Goal: Connect with others: Connect with others

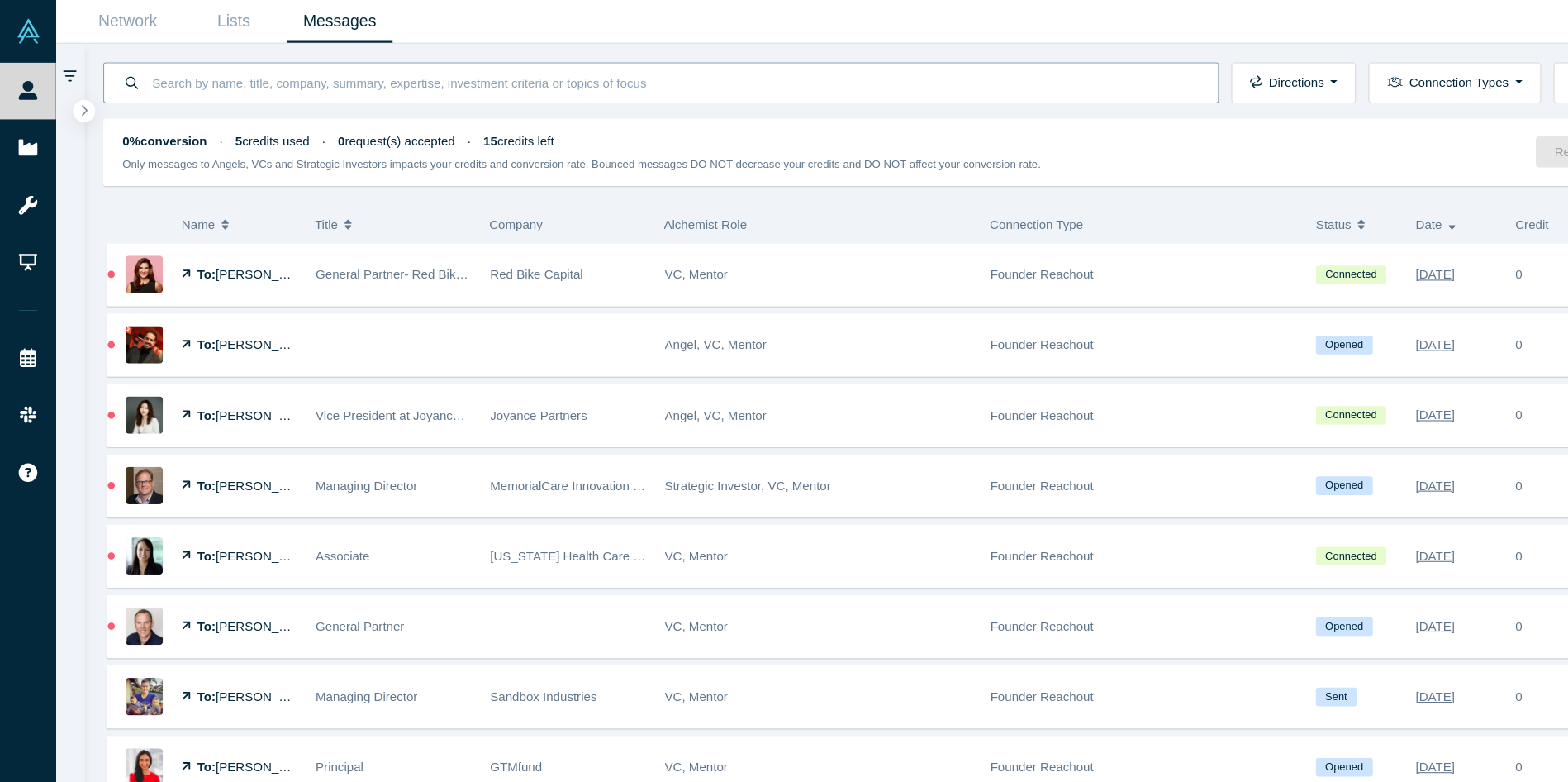
click at [224, 72] on input at bounding box center [626, 76] width 973 height 38
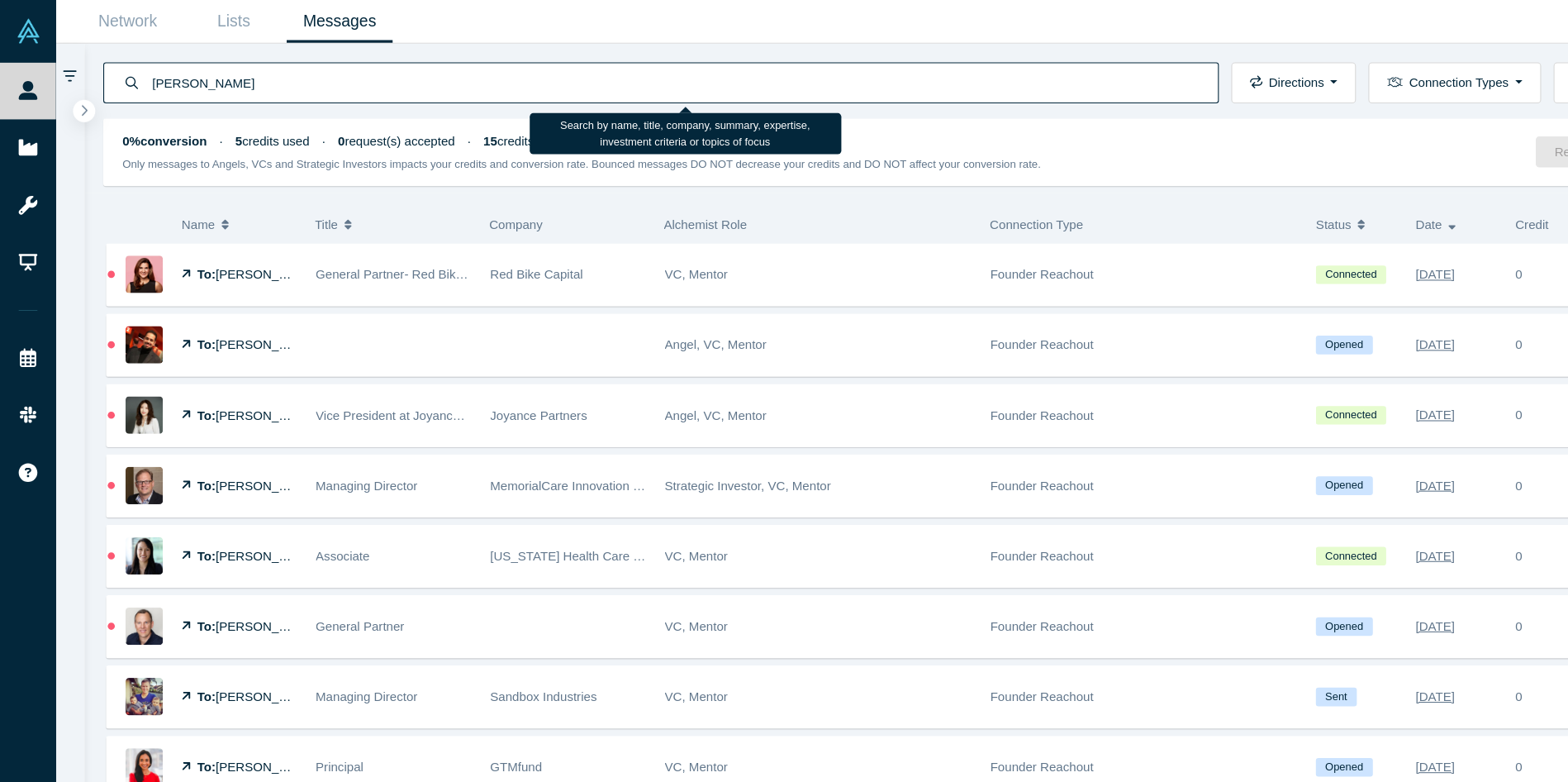
type input "[PERSON_NAME]"
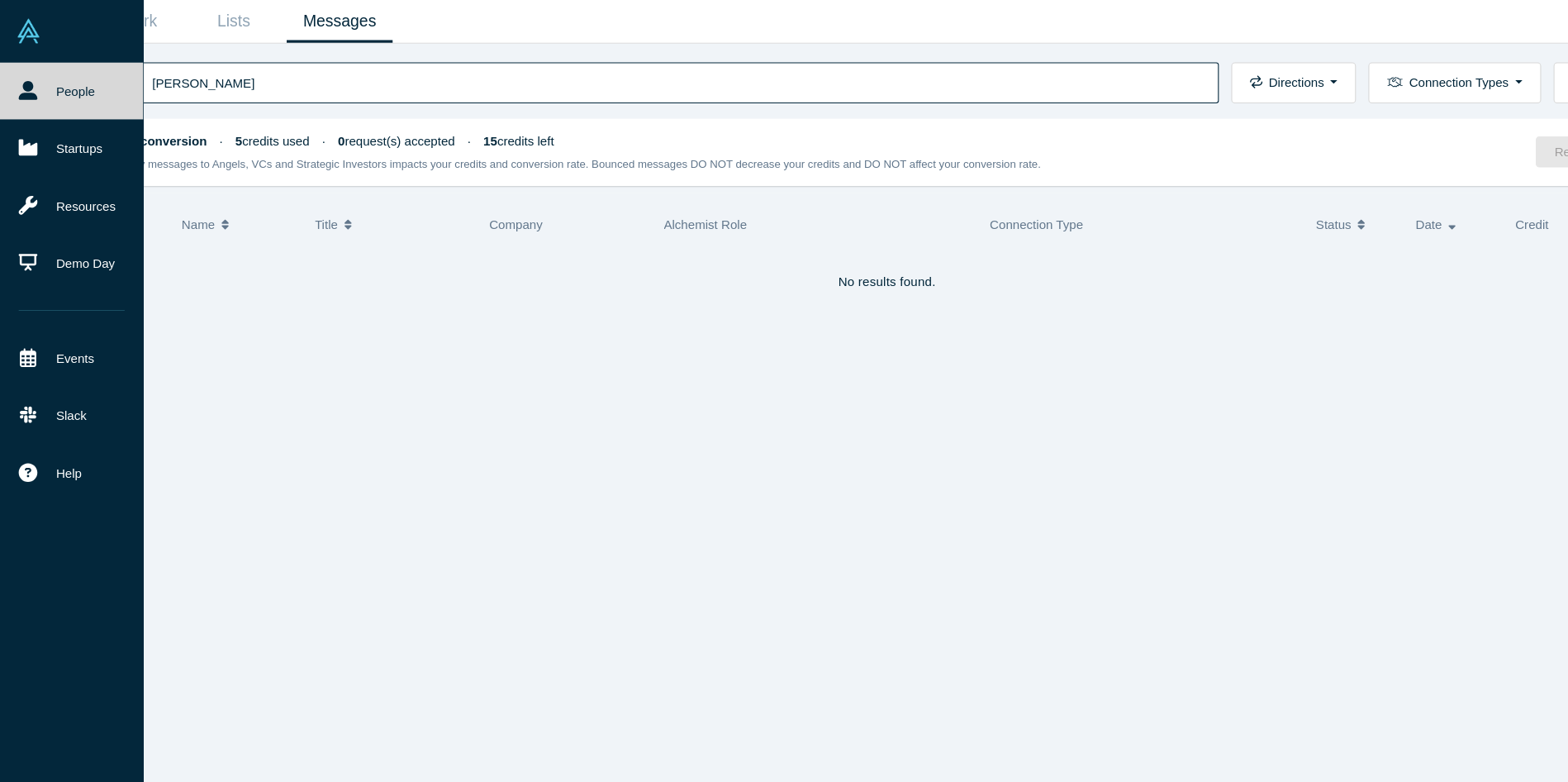
click at [74, 83] on link "People" at bounding box center [67, 84] width 133 height 53
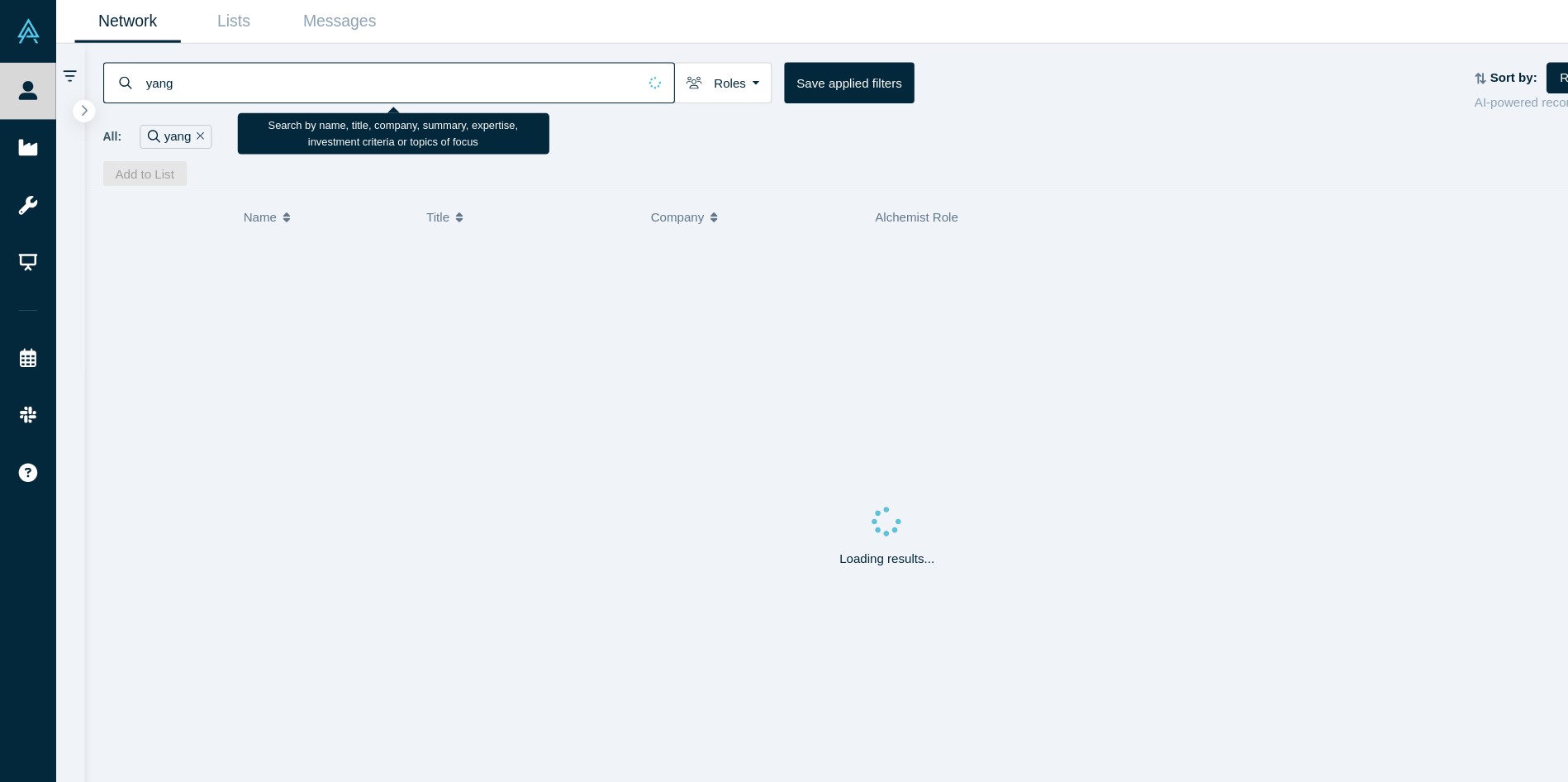
click at [248, 67] on input "yang" at bounding box center [362, 76] width 457 height 38
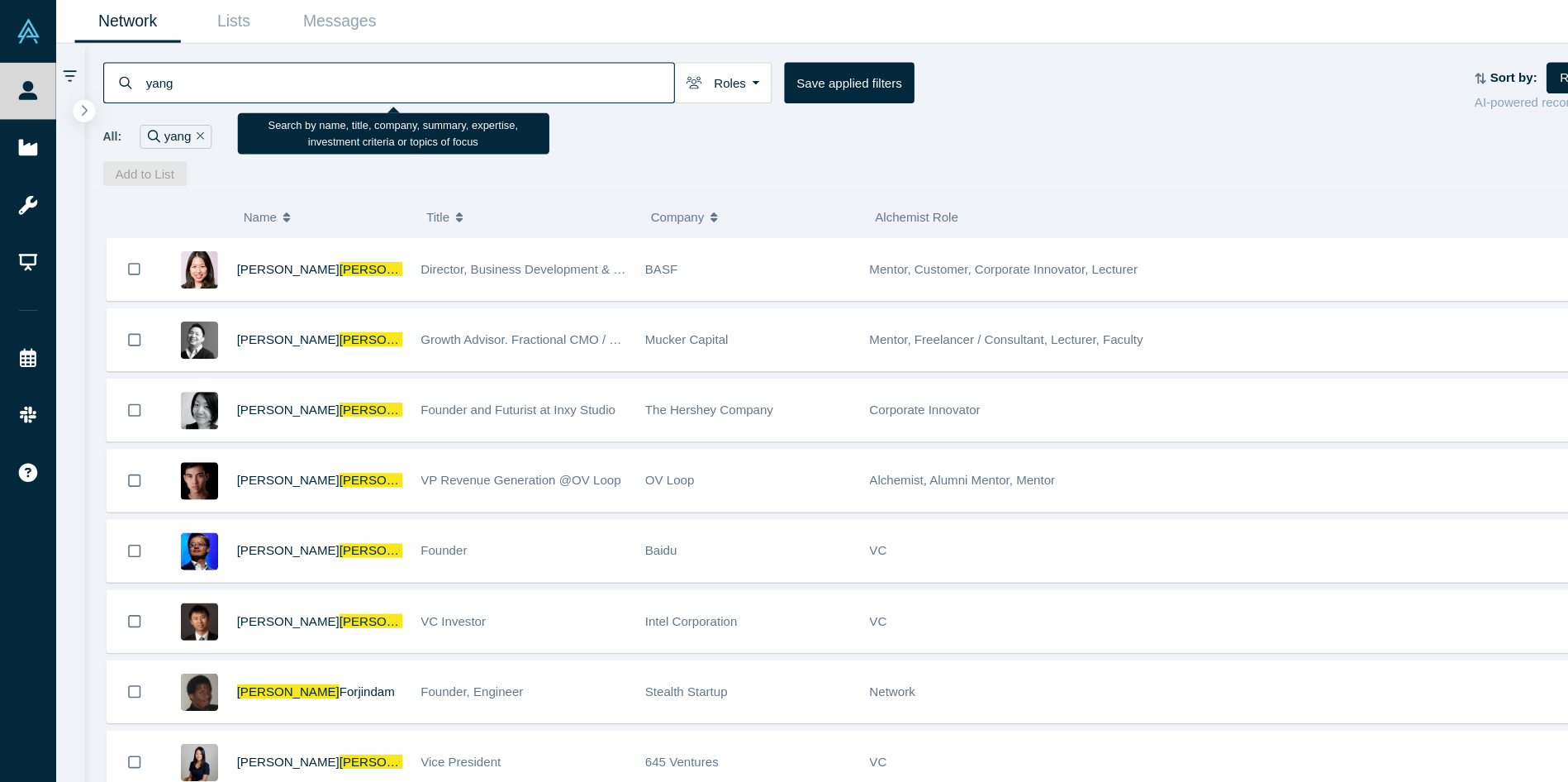
click at [221, 76] on input "yang" at bounding box center [380, 76] width 492 height 38
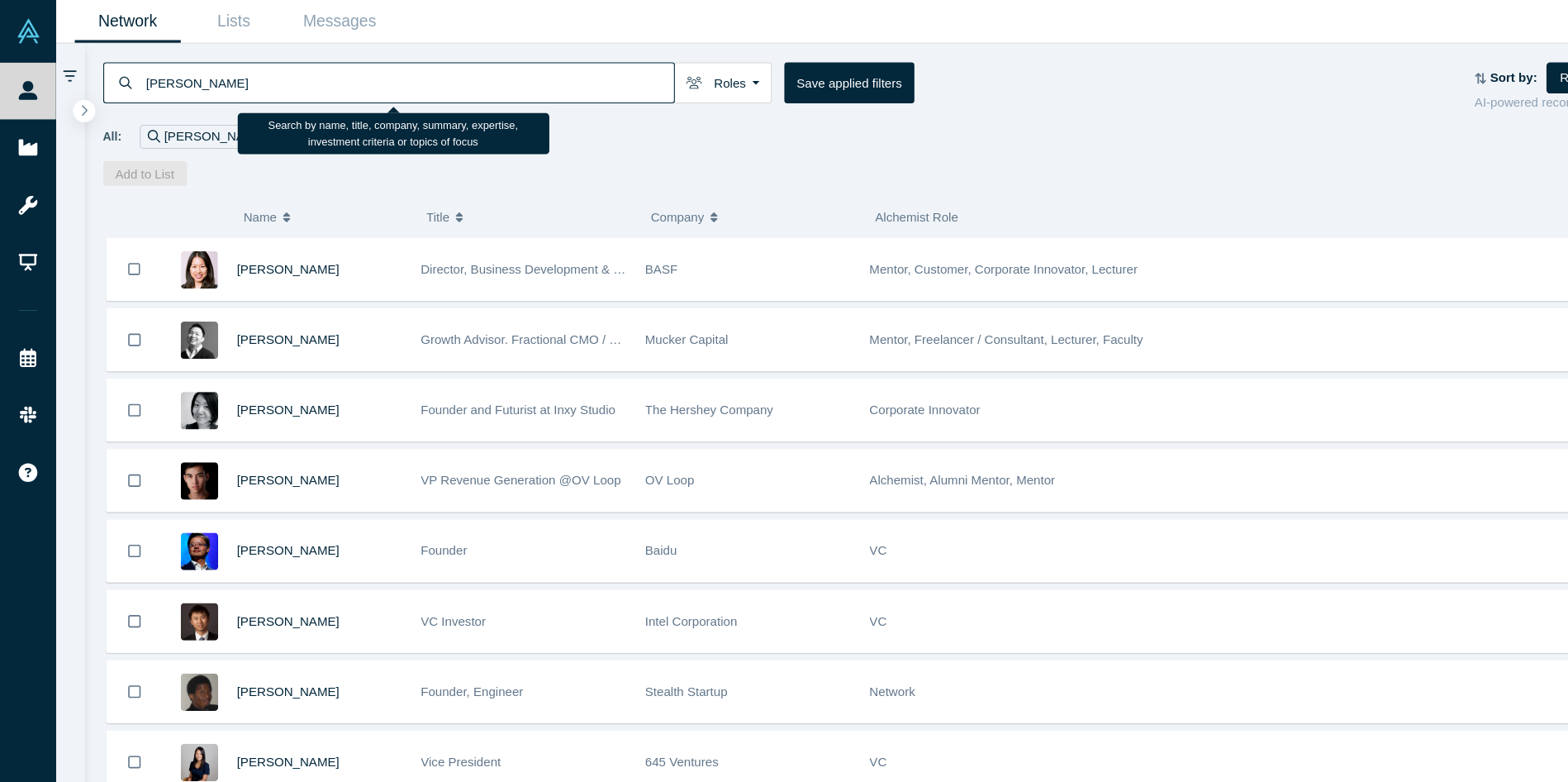
type input "[PERSON_NAME]"
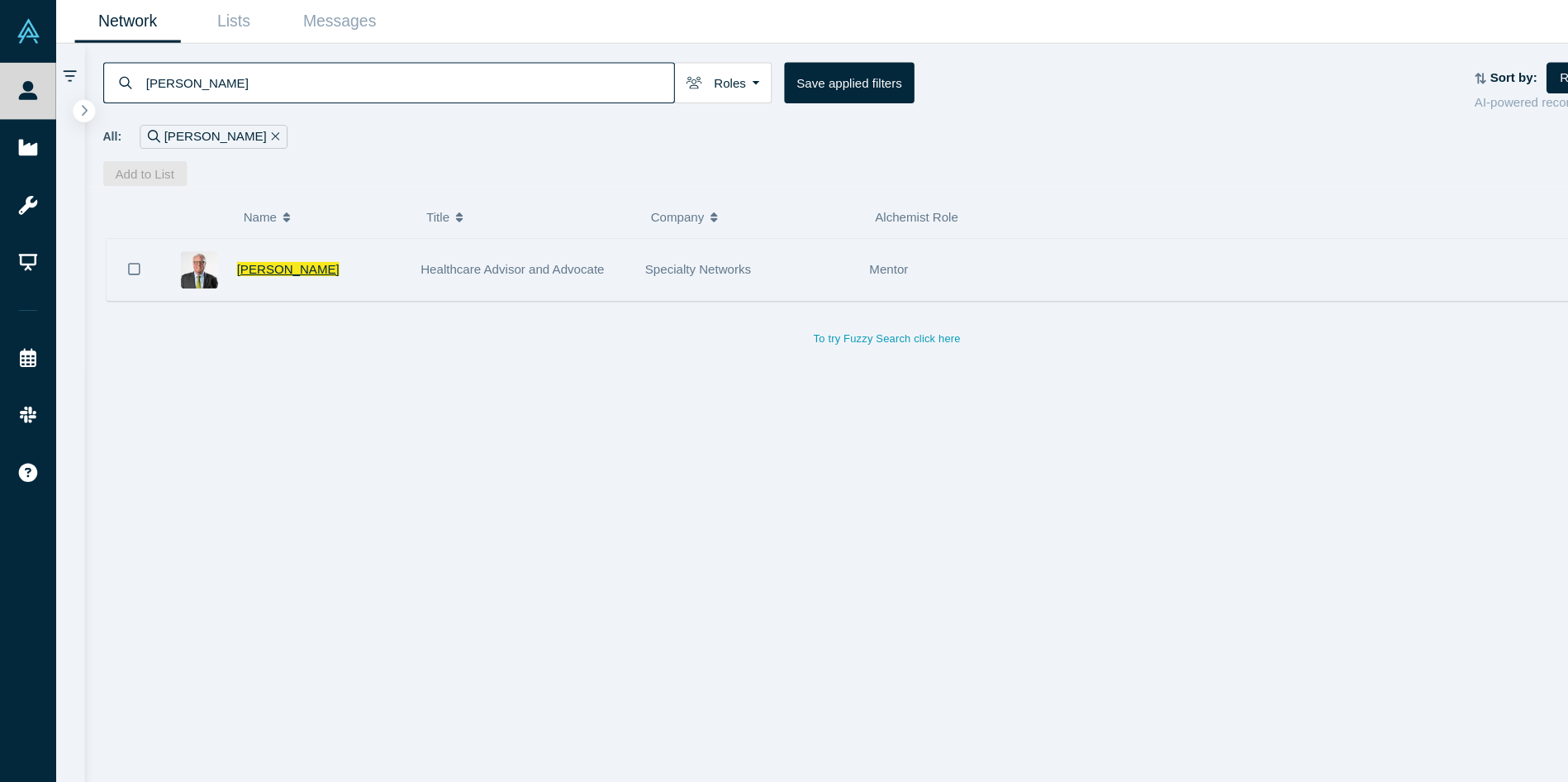
click at [255, 245] on span "[PERSON_NAME]" at bounding box center [266, 250] width 95 height 13
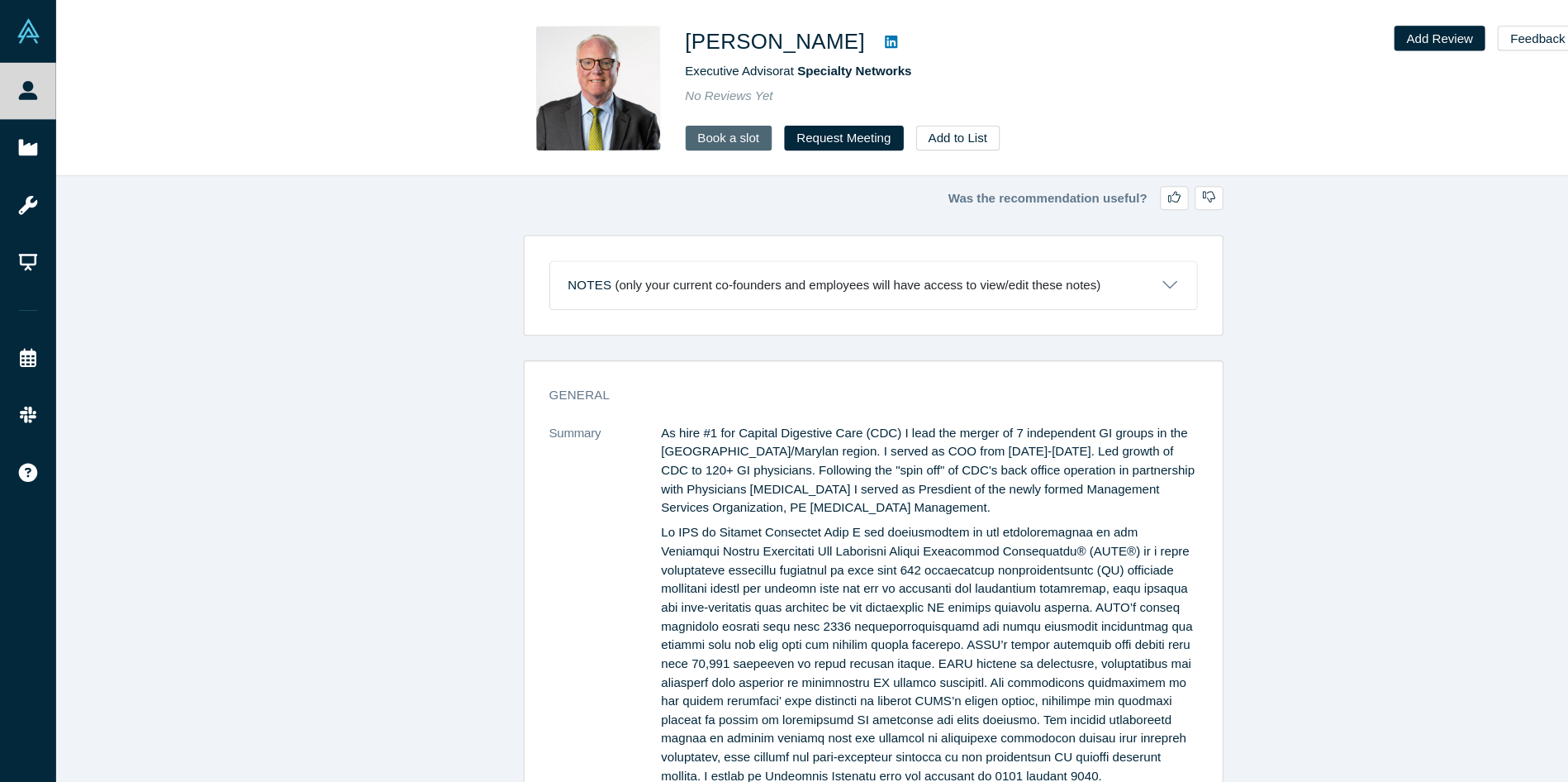
click at [686, 136] on link "Book a slot" at bounding box center [676, 128] width 80 height 23
click at [773, 126] on button "Request Meeting" at bounding box center [783, 128] width 111 height 23
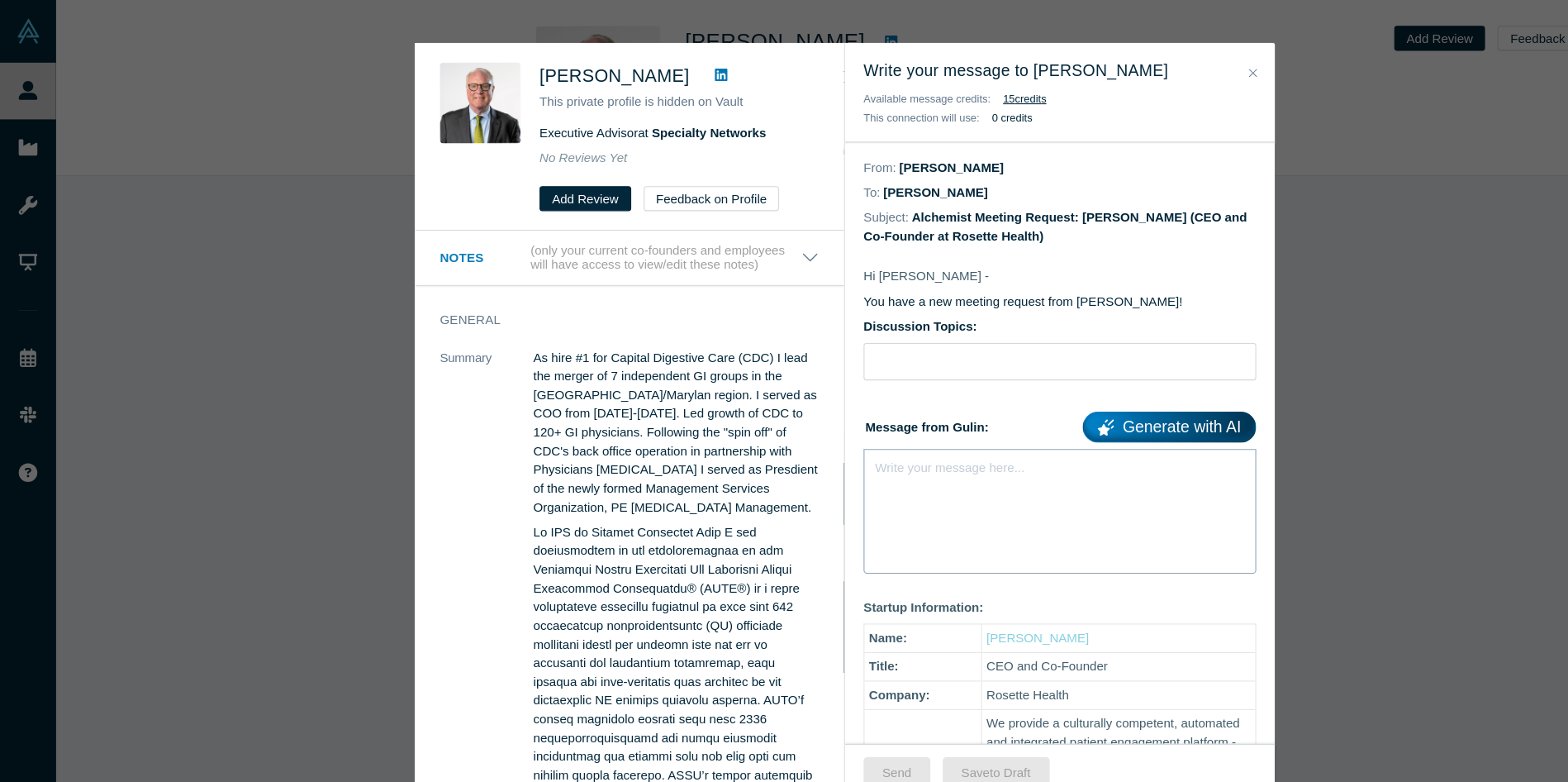
click at [881, 427] on div "rdw-editor" at bounding box center [983, 431] width 342 height 17
click at [859, 352] on input "Discussion Topics:" at bounding box center [983, 335] width 364 height 35
click at [1158, 338] on input "GTM for Rosette - Voice AI agent for improved communication with" at bounding box center [983, 335] width 364 height 35
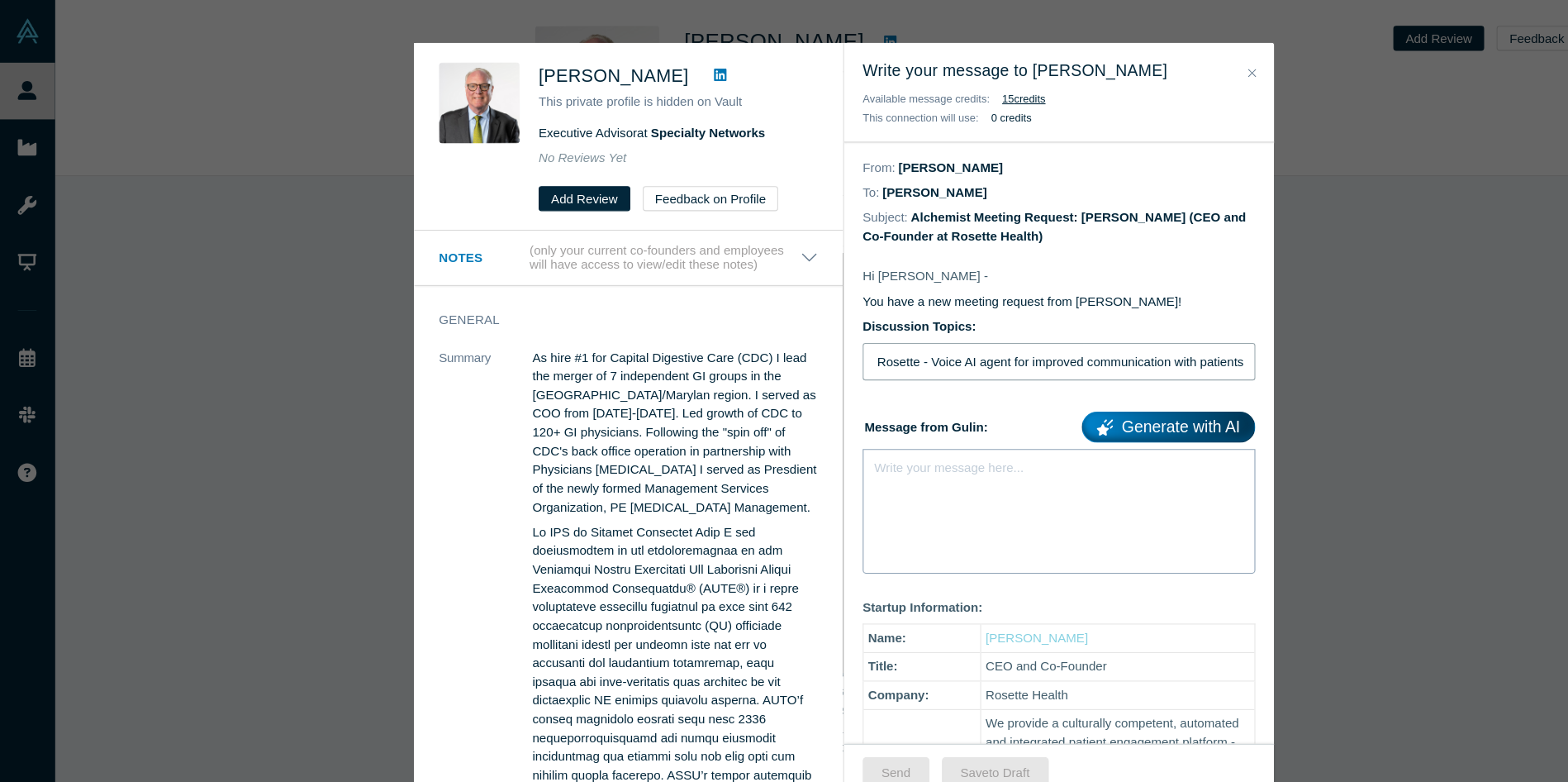
type input "GTM for Rosette - Voice AI agent for improved communication with patients"
click at [1028, 467] on div "Write your message here..." at bounding box center [983, 474] width 364 height 115
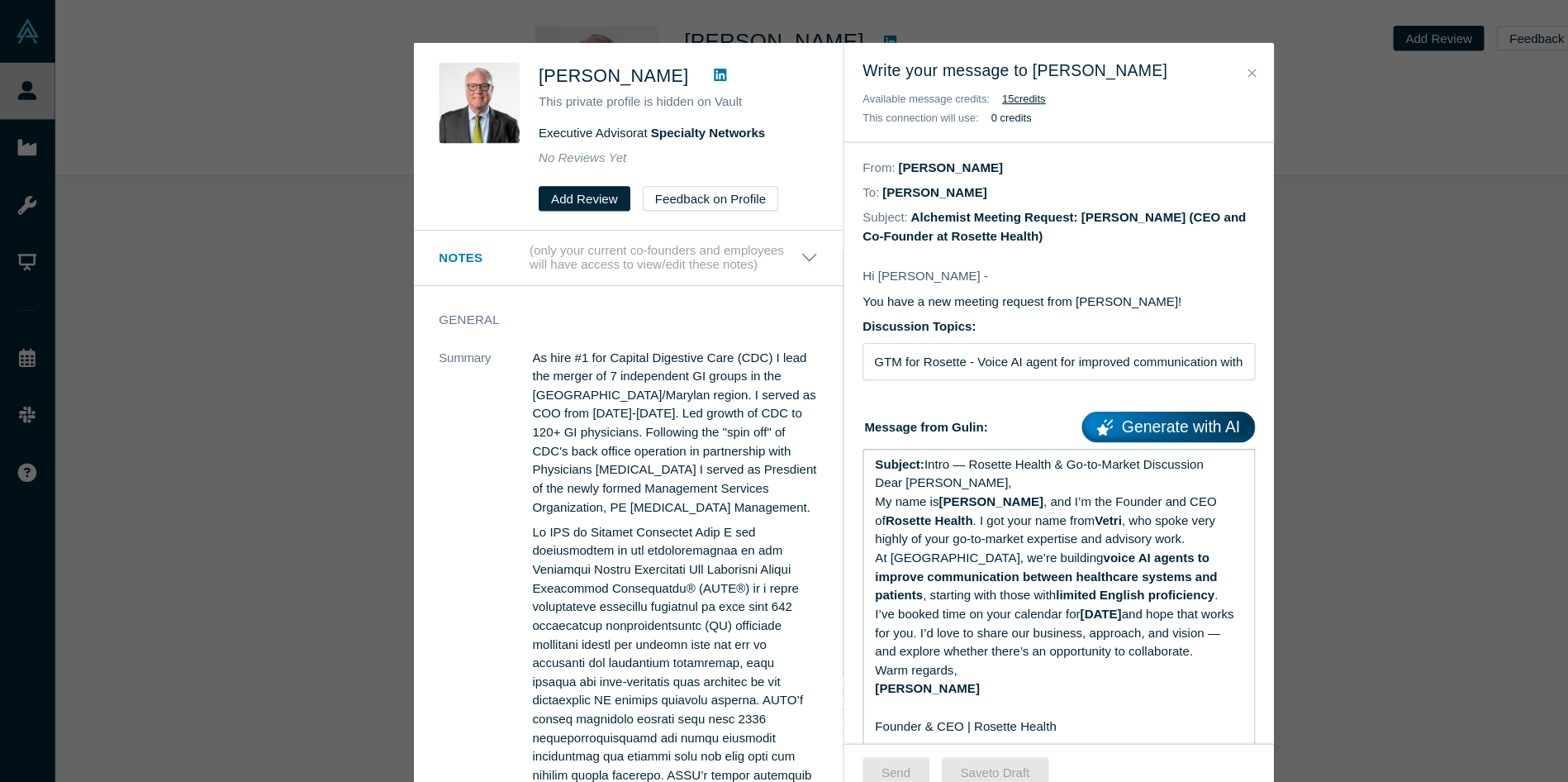
click at [880, 434] on span "Intro — Rosette Health & Go-to-Market Discussion" at bounding box center [988, 431] width 259 height 13
click at [879, 434] on span "Intro — Rosette Health & Go-to-Market Discussion" at bounding box center [988, 431] width 259 height 13
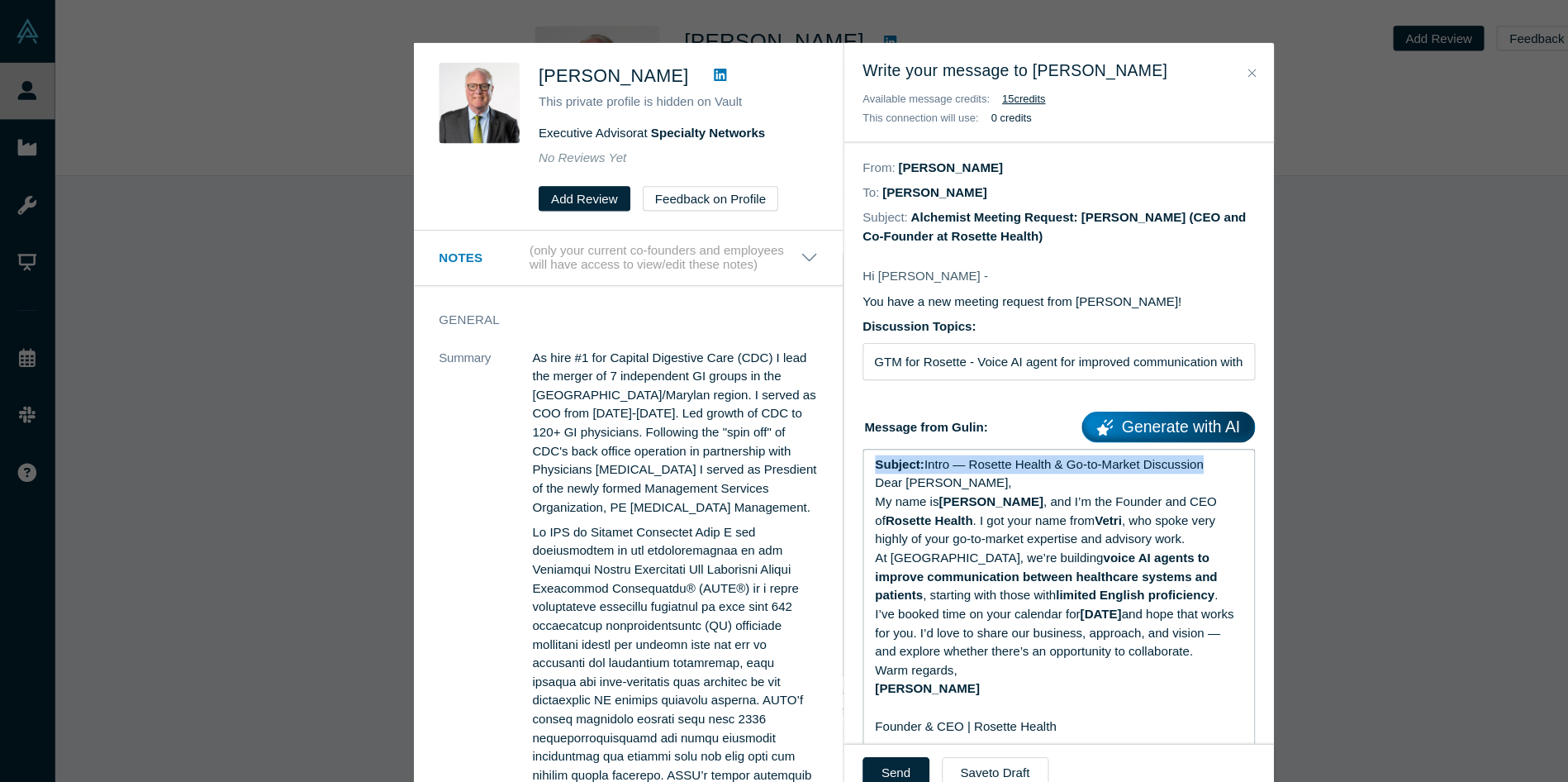
click at [879, 434] on span "Intro — Rosette Health & Go-to-Market Discussion" at bounding box center [988, 431] width 259 height 13
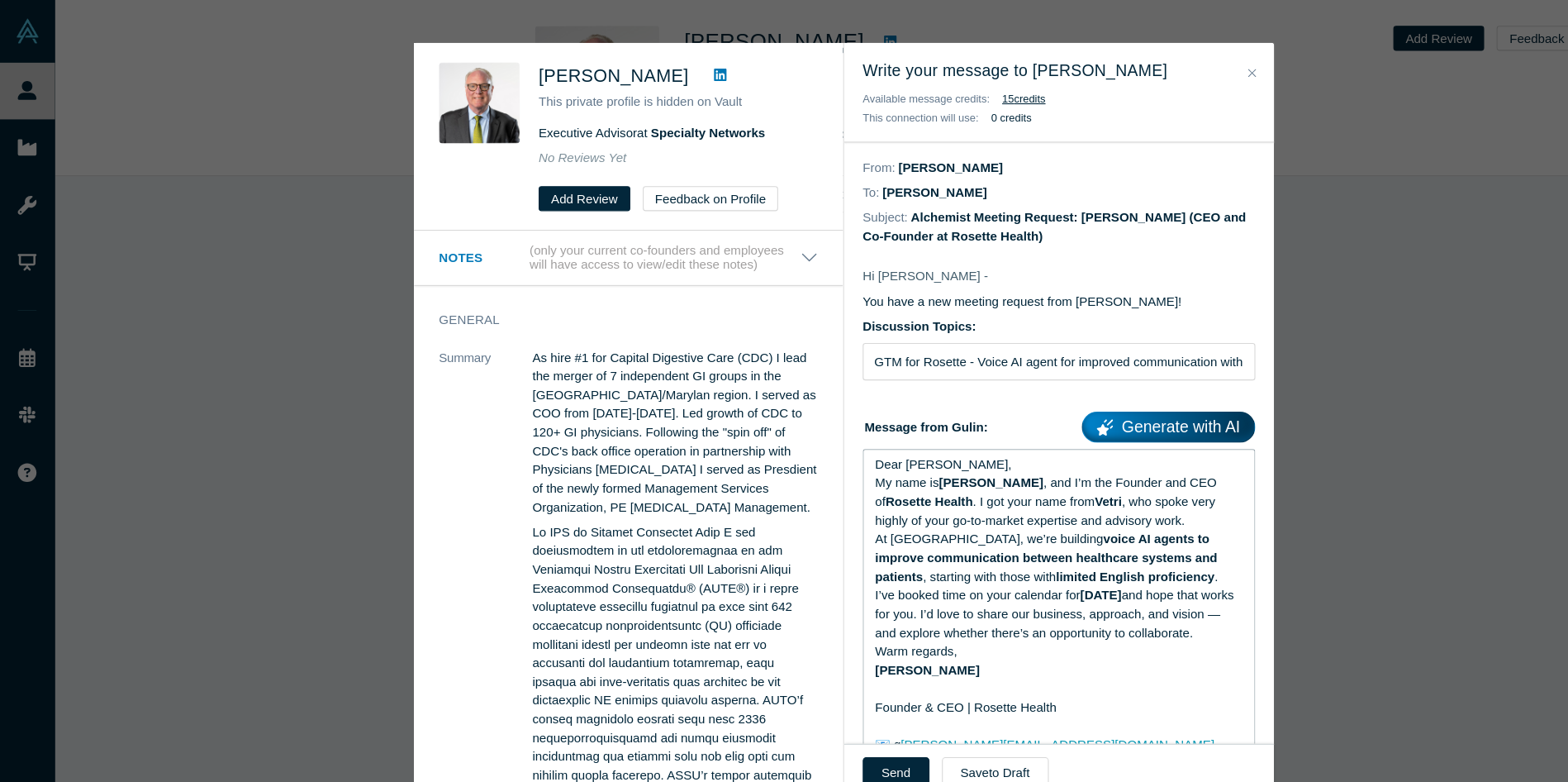
click at [1113, 489] on div "My name is [PERSON_NAME] , and I’m the Founder and CEO of Rosette Health . I go…" at bounding box center [983, 465] width 342 height 52
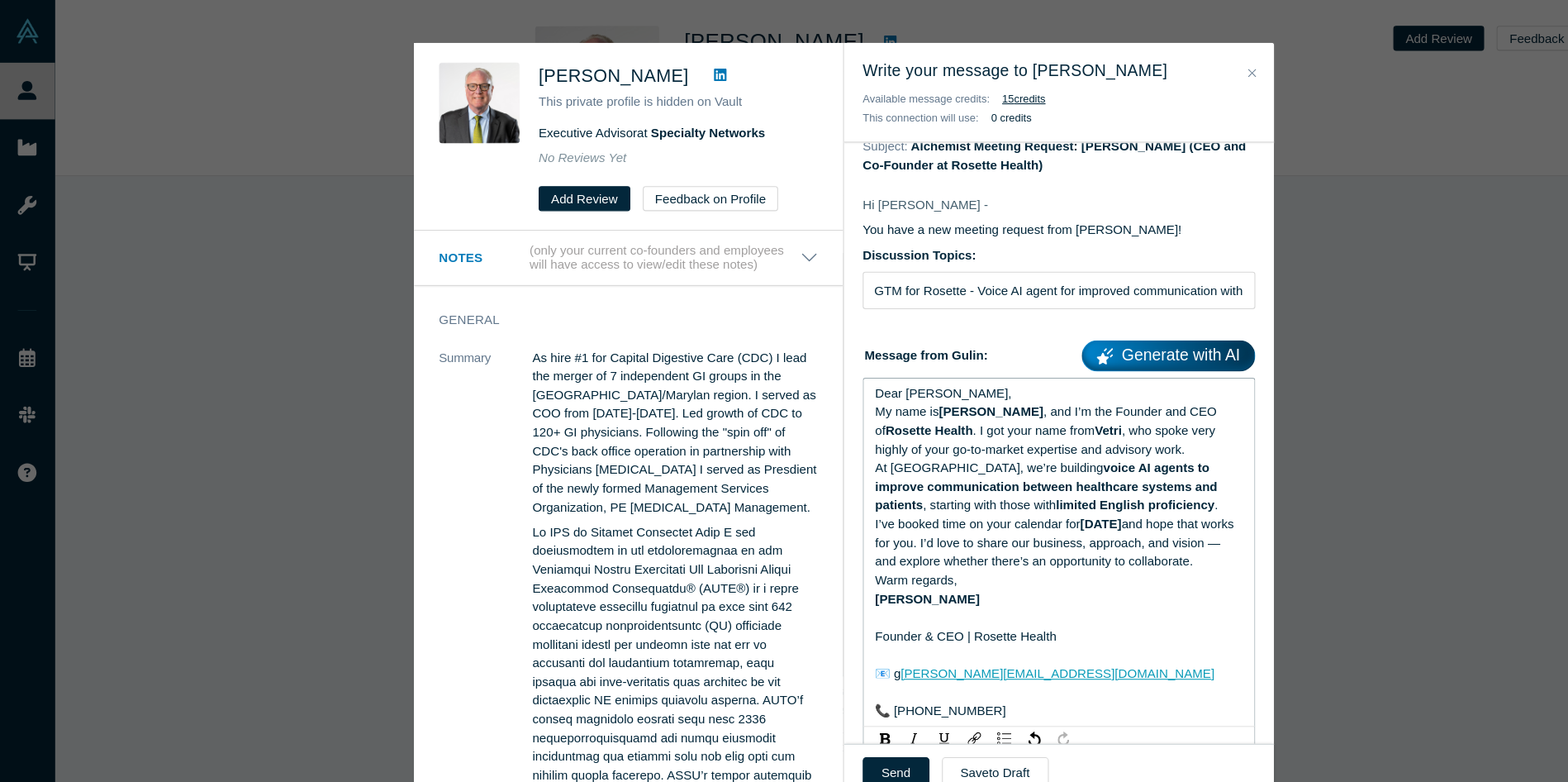
scroll to position [67, 0]
click at [1088, 477] on div "At [GEOGRAPHIC_DATA], we’re building voice AI agents to improve communication b…" at bounding box center [983, 450] width 342 height 52
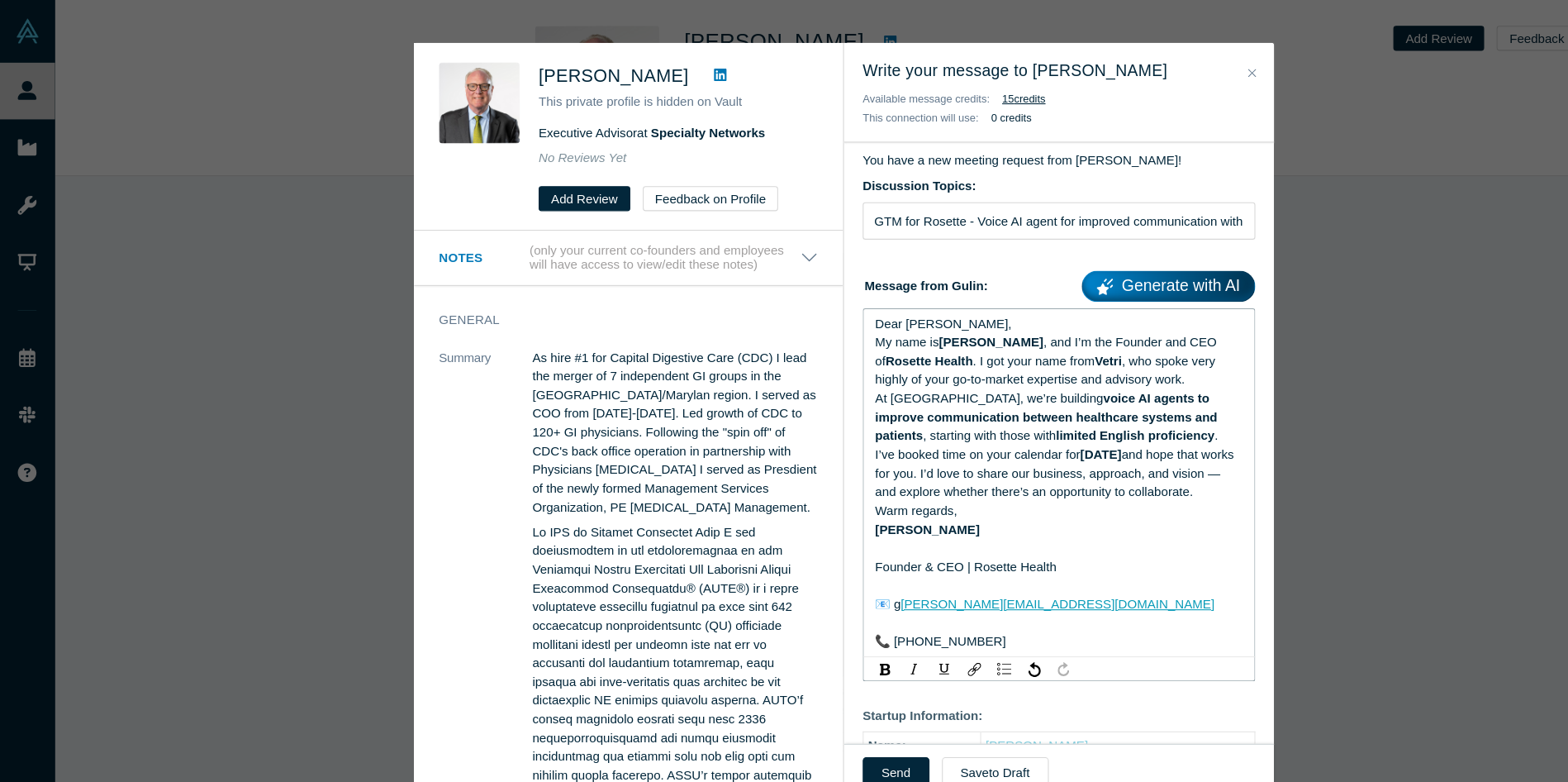
scroll to position [131, 0]
drag, startPoint x: 982, startPoint y: 590, endPoint x: 809, endPoint y: 587, distance: 173.0
click at [809, 587] on div "Dear [PERSON_NAME], My name is [PERSON_NAME] , and I’m the Founder and CEO of R…" at bounding box center [983, 447] width 364 height 324
drag, startPoint x: 971, startPoint y: 619, endPoint x: 799, endPoint y: 576, distance: 177.3
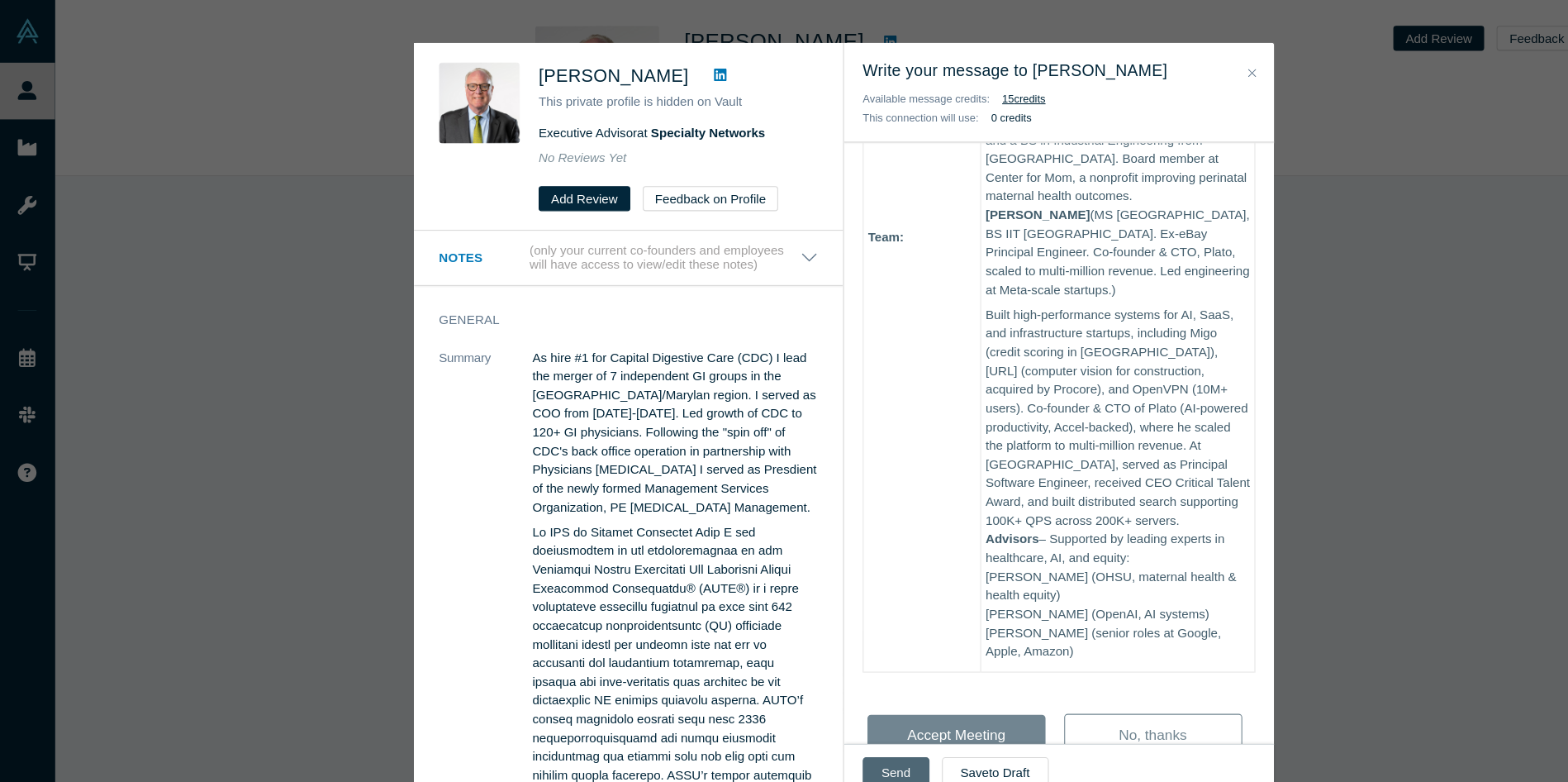
click at [842, 708] on button "Send" at bounding box center [832, 716] width 62 height 29
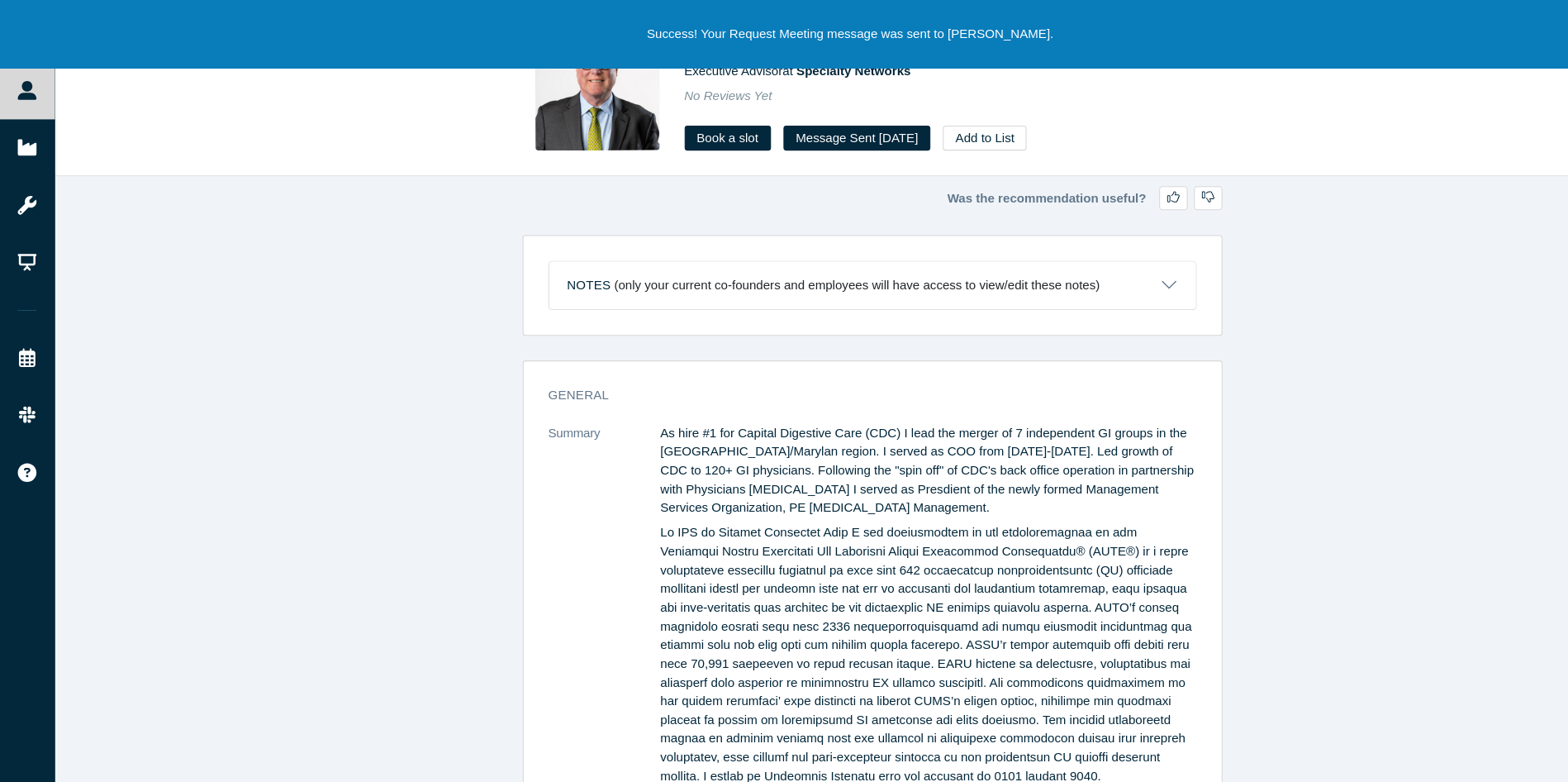
scroll to position [2, 0]
